Goal: Task Accomplishment & Management: Manage account settings

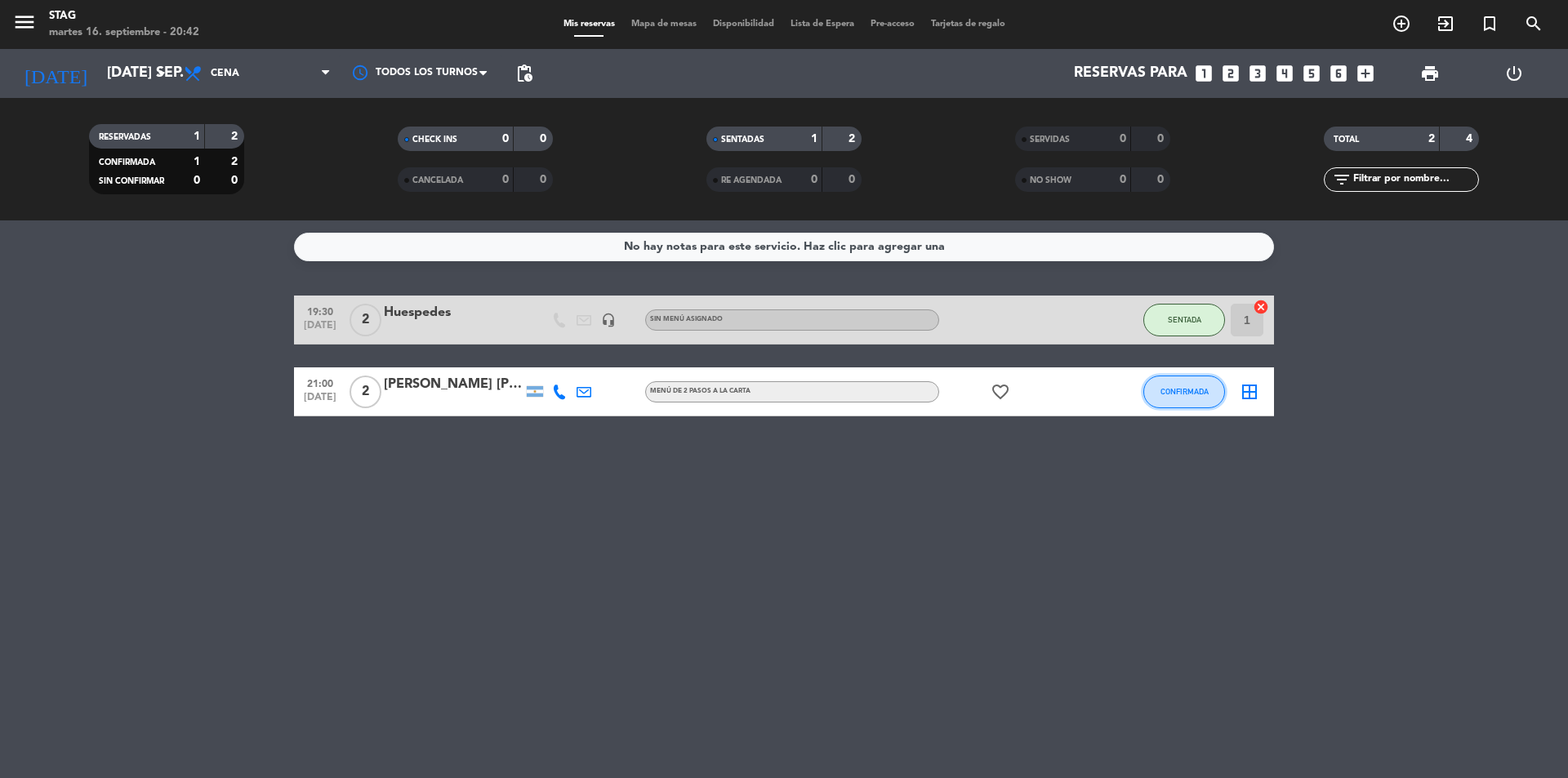
click at [1186, 391] on span "CONFIRMADA" at bounding box center [1184, 392] width 48 height 9
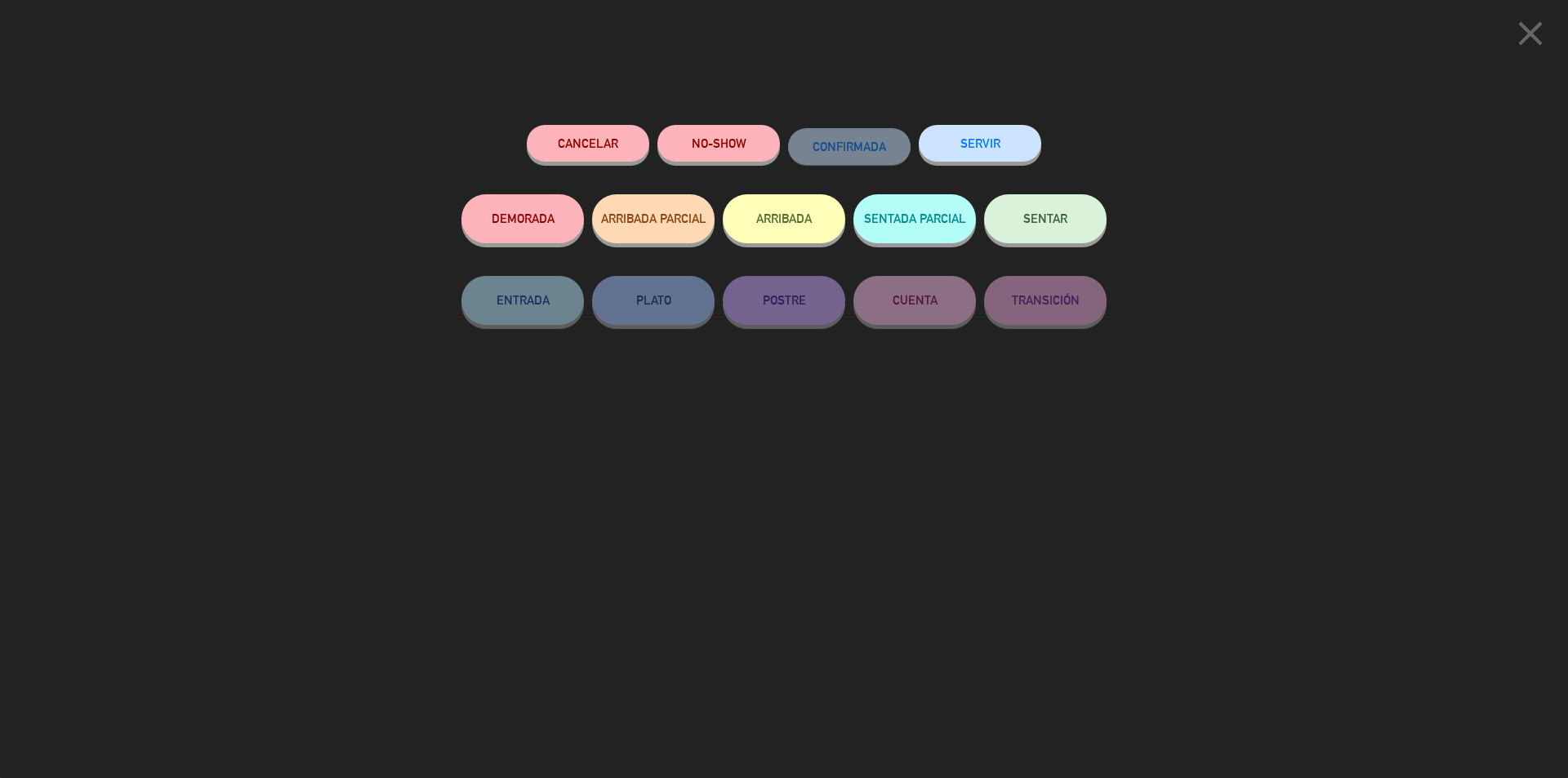
click at [1055, 211] on button "SENTAR" at bounding box center [1046, 218] width 123 height 49
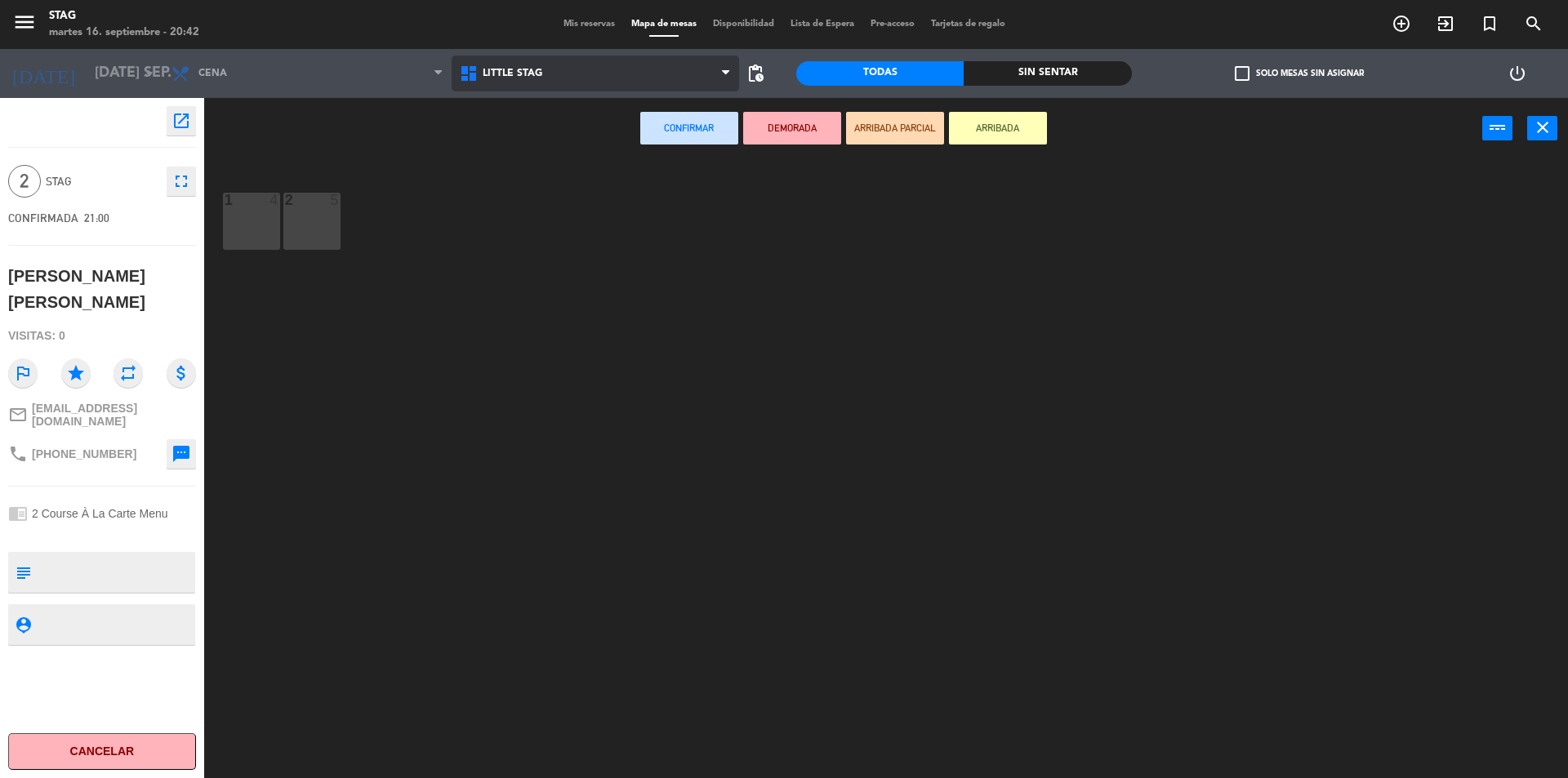
click at [505, 79] on span "Little Stag" at bounding box center [596, 73] width 288 height 36
click at [510, 137] on ng-component "menu STAG martes 16. septiembre - 20:42 Mis reservas Mapa de mesas Disponibilid…" at bounding box center [784, 391] width 1568 height 782
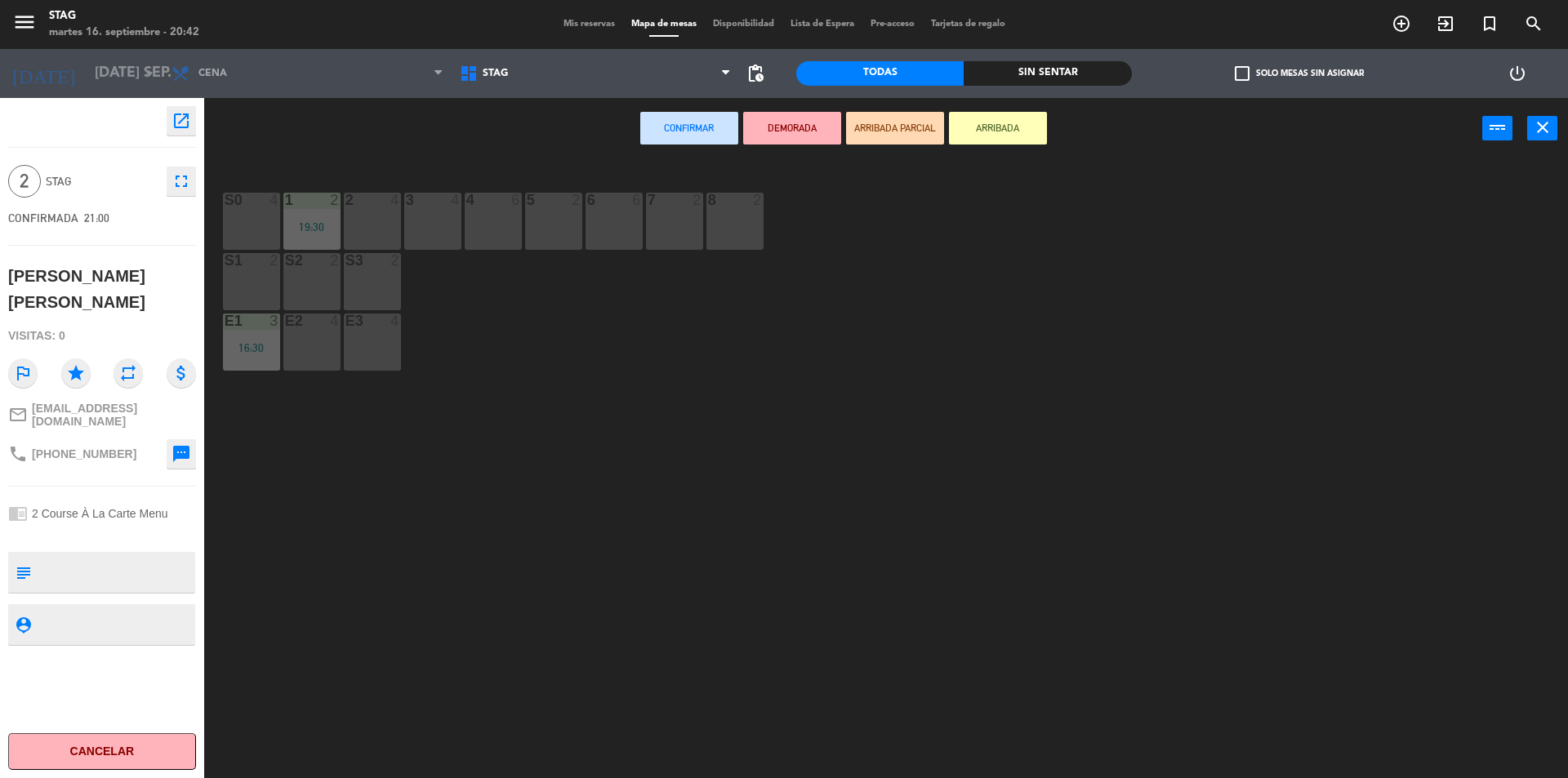
click at [377, 233] on div "2 4" at bounding box center [373, 221] width 57 height 57
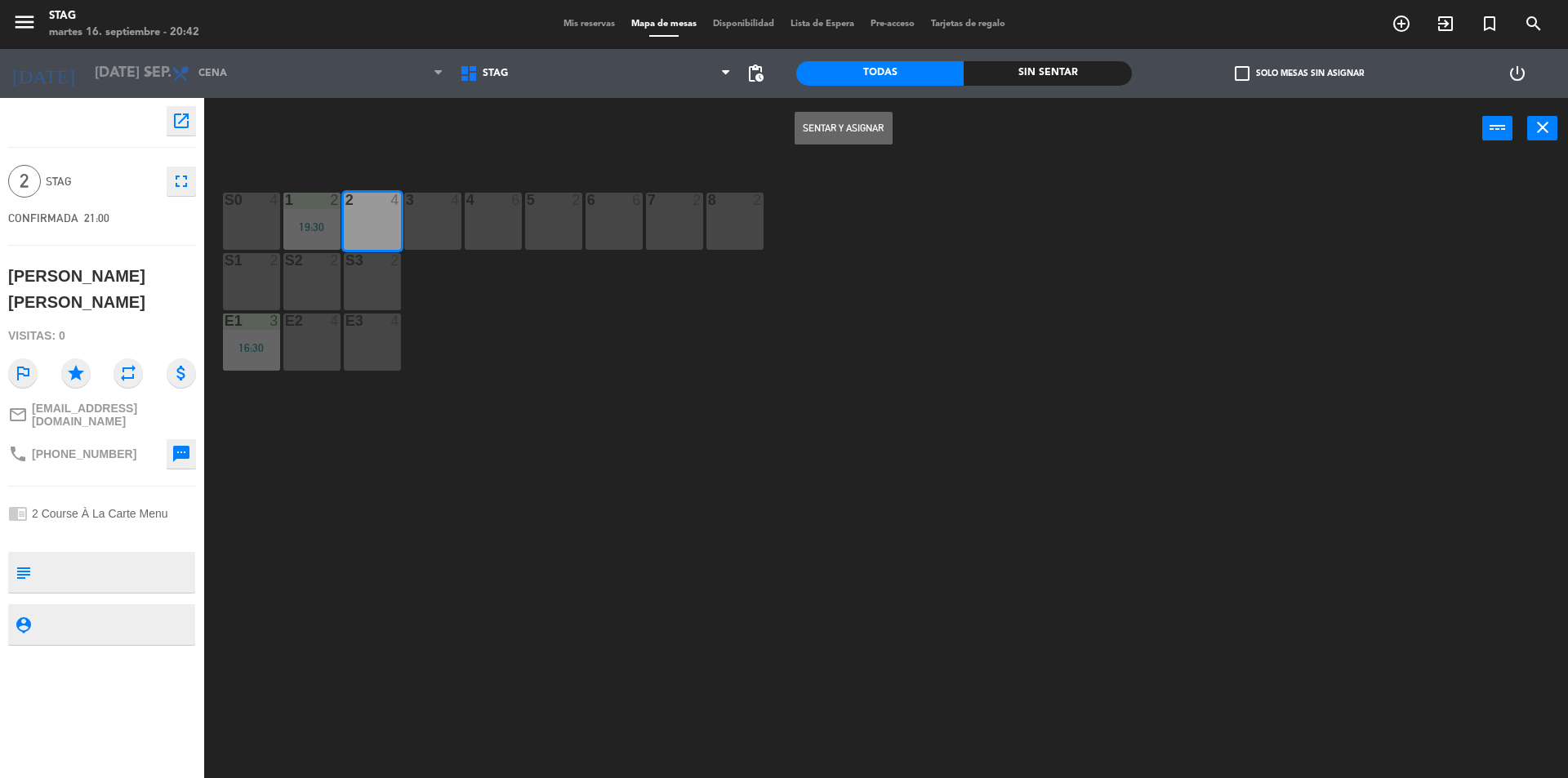
click at [844, 131] on button "Sentar y Asignar" at bounding box center [844, 128] width 98 height 32
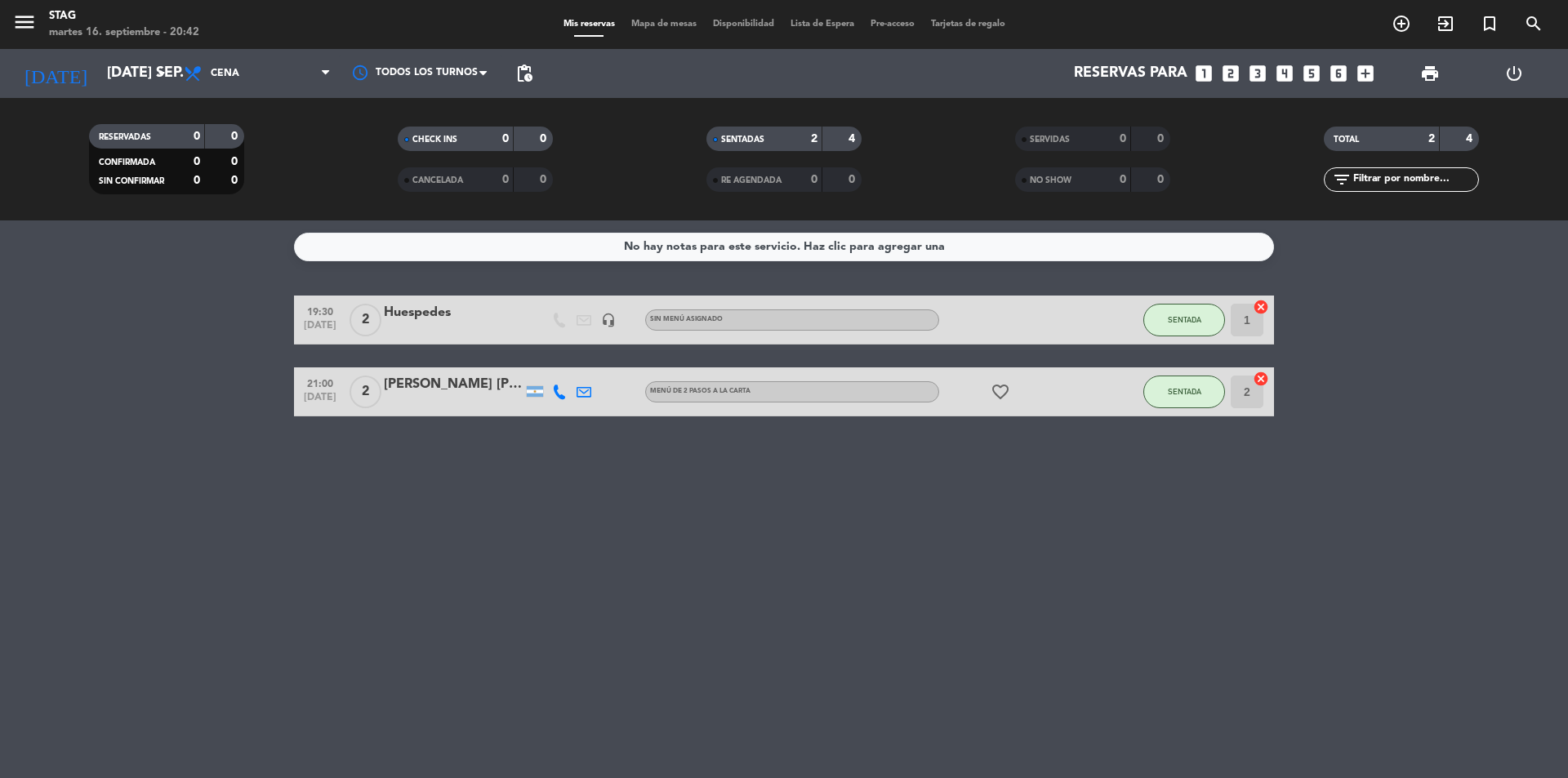
click at [435, 313] on div "Huespedes" at bounding box center [453, 312] width 139 height 21
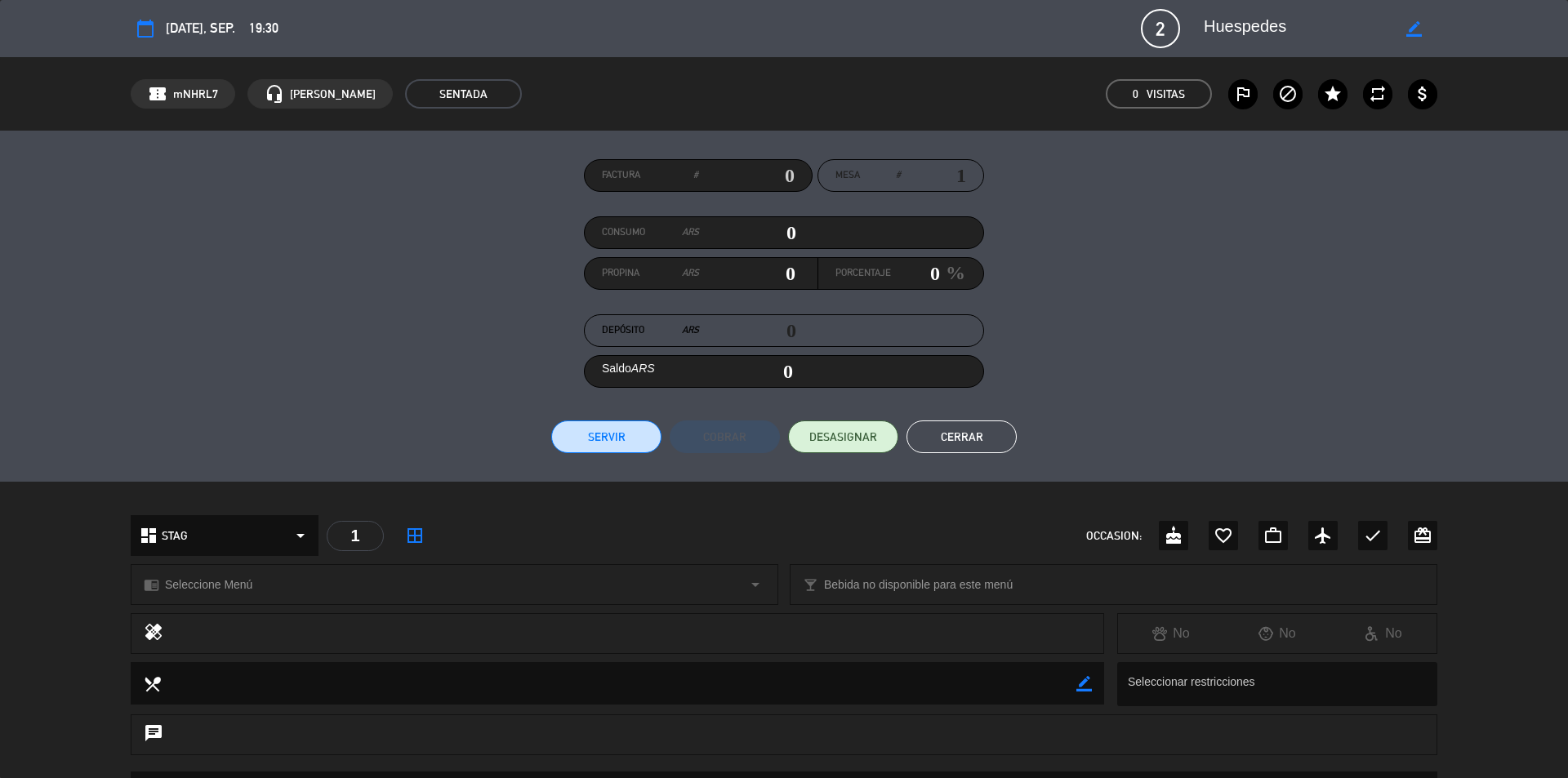
click at [1409, 31] on icon "border_color" at bounding box center [1414, 29] width 16 height 16
type textarea "Huespedes # 34"
click at [1415, 26] on icon at bounding box center [1414, 29] width 16 height 16
